Goal: Navigation & Orientation: Find specific page/section

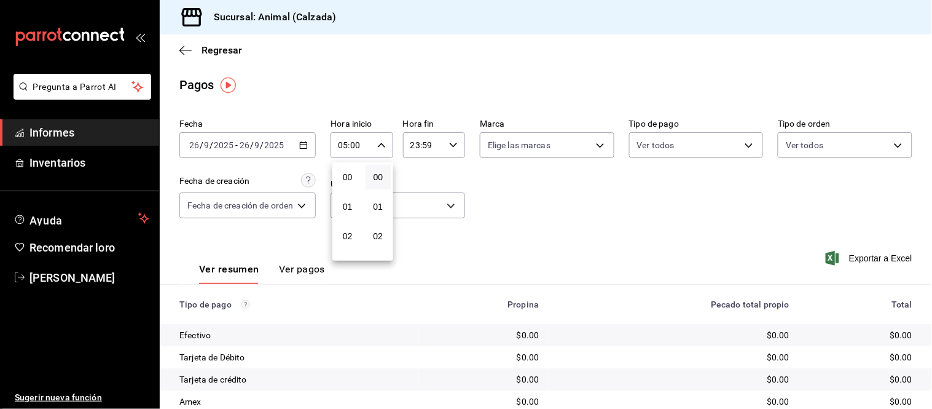
scroll to position [136, 0]
click at [306, 283] on div at bounding box center [466, 204] width 932 height 409
click at [304, 267] on font "Ver pagos" at bounding box center [302, 269] width 46 height 12
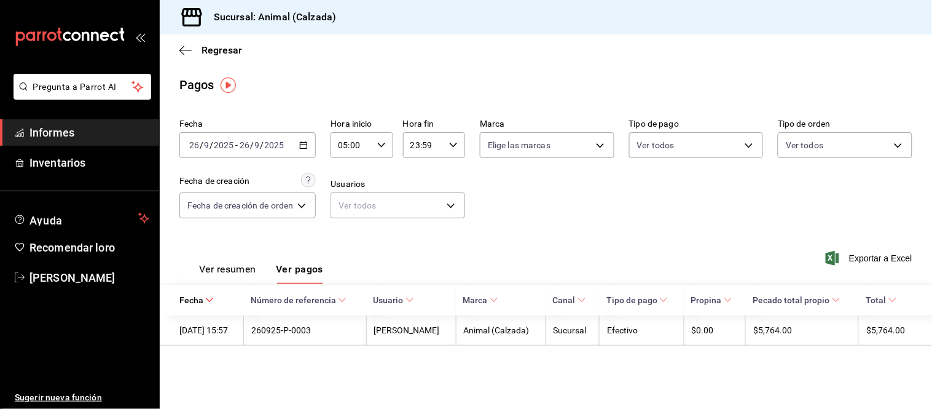
click at [247, 273] on font "Ver resumen" at bounding box center [227, 269] width 57 height 12
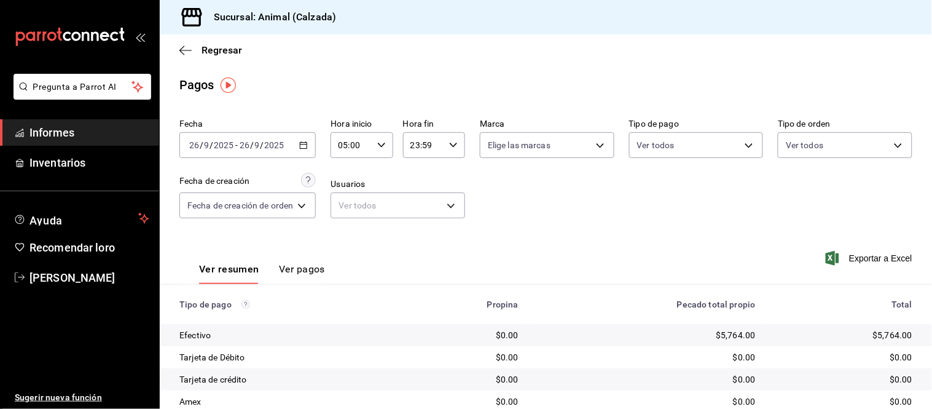
click at [289, 270] on font "Ver pagos" at bounding box center [302, 269] width 46 height 12
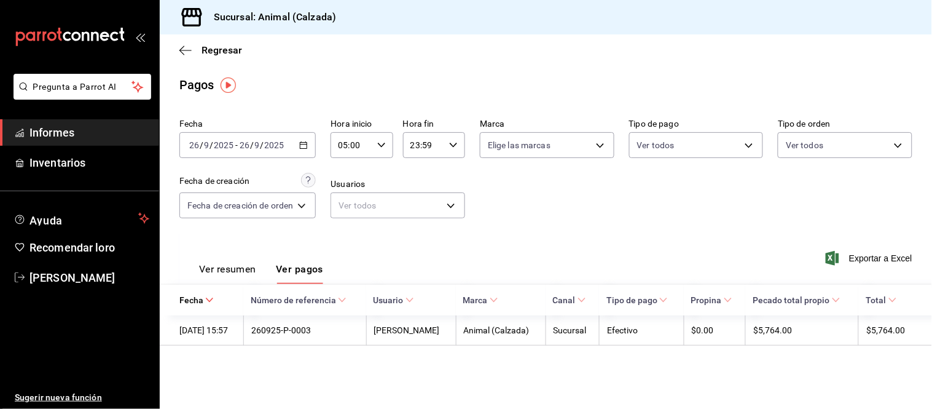
click at [256, 270] on font "Ver resumen" at bounding box center [227, 269] width 57 height 12
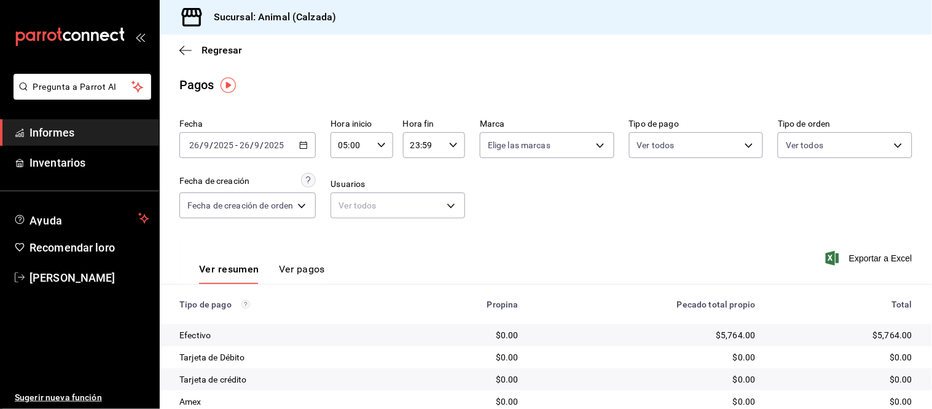
click at [295, 266] on font "Ver pagos" at bounding box center [302, 269] width 46 height 12
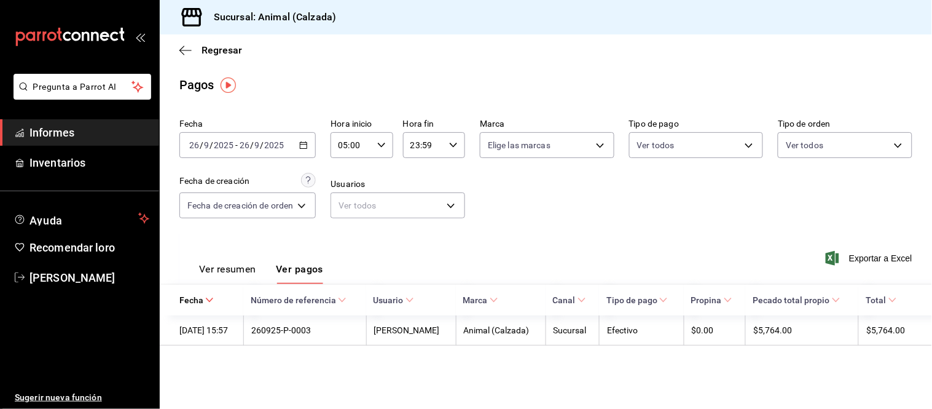
click at [244, 274] on font "Ver resumen" at bounding box center [227, 269] width 57 height 12
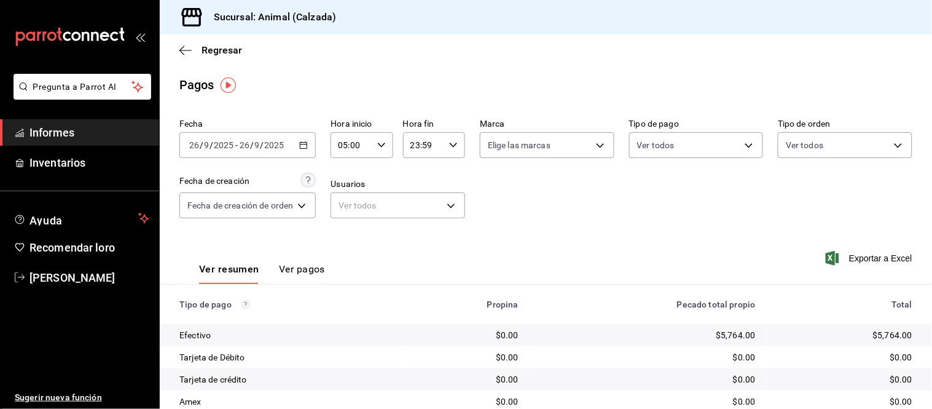
click at [294, 269] on font "Ver pagos" at bounding box center [302, 269] width 46 height 12
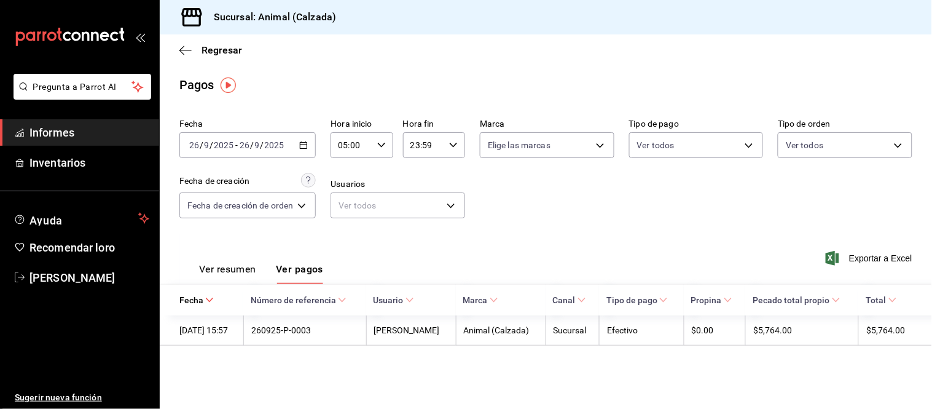
click at [243, 275] on font "Ver resumen" at bounding box center [227, 269] width 57 height 12
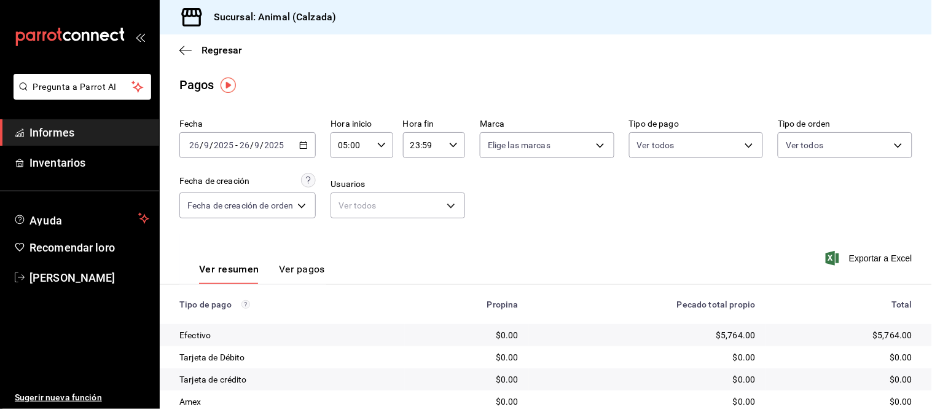
click at [302, 275] on font "Ver pagos" at bounding box center [302, 269] width 46 height 12
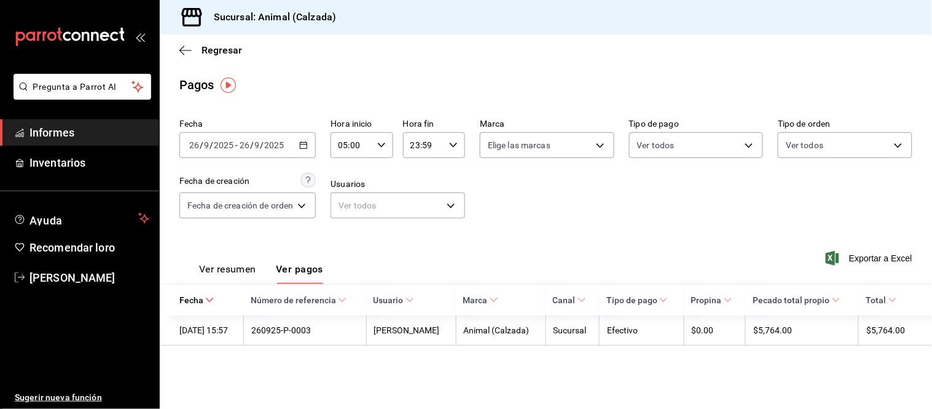
click at [248, 269] on font "Ver resumen" at bounding box center [227, 269] width 57 height 12
